Goal: Information Seeking & Learning: Find specific fact

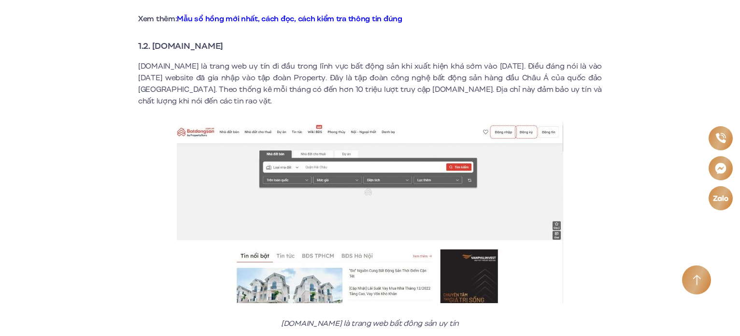
scroll to position [773, 0]
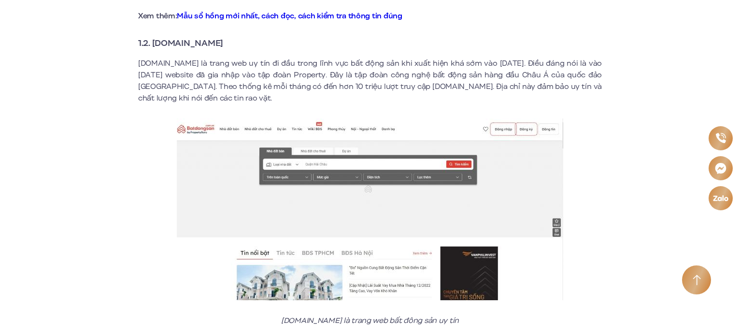
click at [219, 37] on strong "1.2. [DOMAIN_NAME]" at bounding box center [180, 43] width 85 height 13
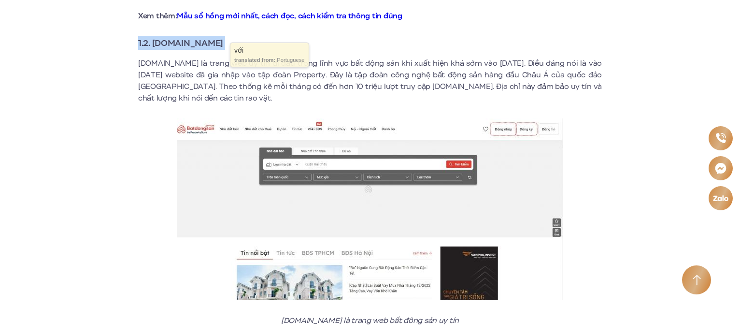
click at [223, 37] on strong "1.2. [DOMAIN_NAME]" at bounding box center [180, 43] width 85 height 13
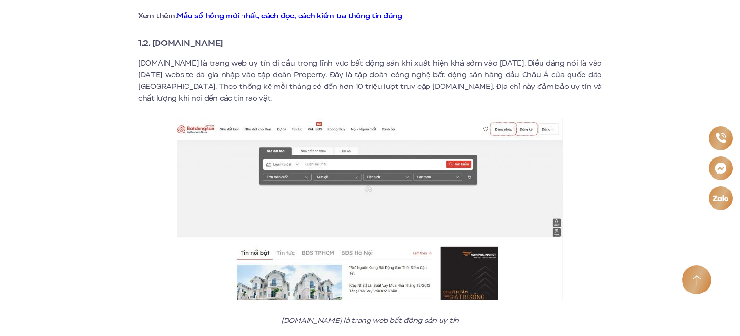
drag, startPoint x: 239, startPoint y: 33, endPoint x: 155, endPoint y: 33, distance: 84.6
click at [155, 36] on h3 "1.2. [DOMAIN_NAME]" at bounding box center [370, 43] width 464 height 14
copy strong "[DOMAIN_NAME]"
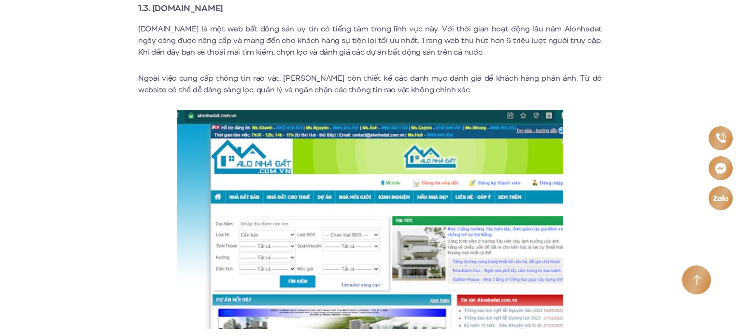
scroll to position [1063, 0]
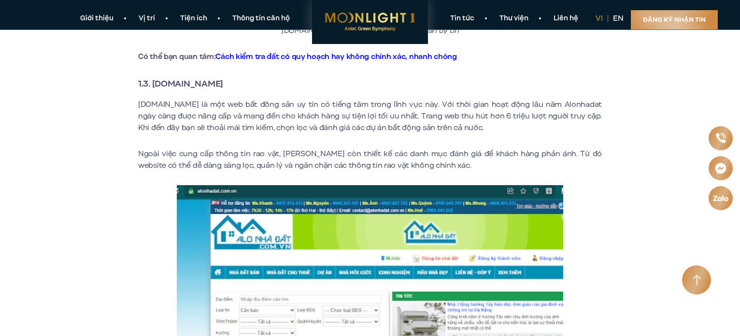
drag, startPoint x: 153, startPoint y: 73, endPoint x: 230, endPoint y: 72, distance: 76.8
click at [230, 77] on h3 "1.3. [DOMAIN_NAME]" at bounding box center [370, 84] width 464 height 14
copy strong "[DOMAIN_NAME]"
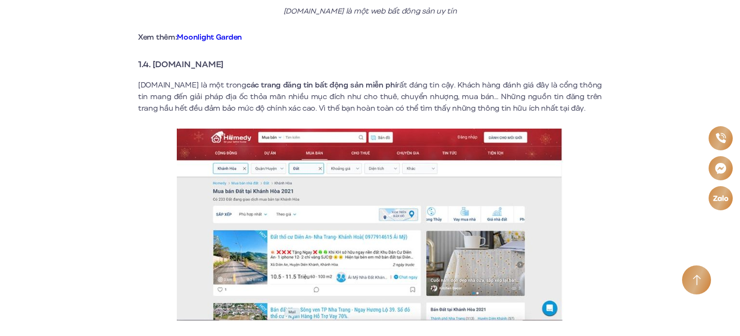
scroll to position [1498, 0]
